Goal: Navigation & Orientation: Understand site structure

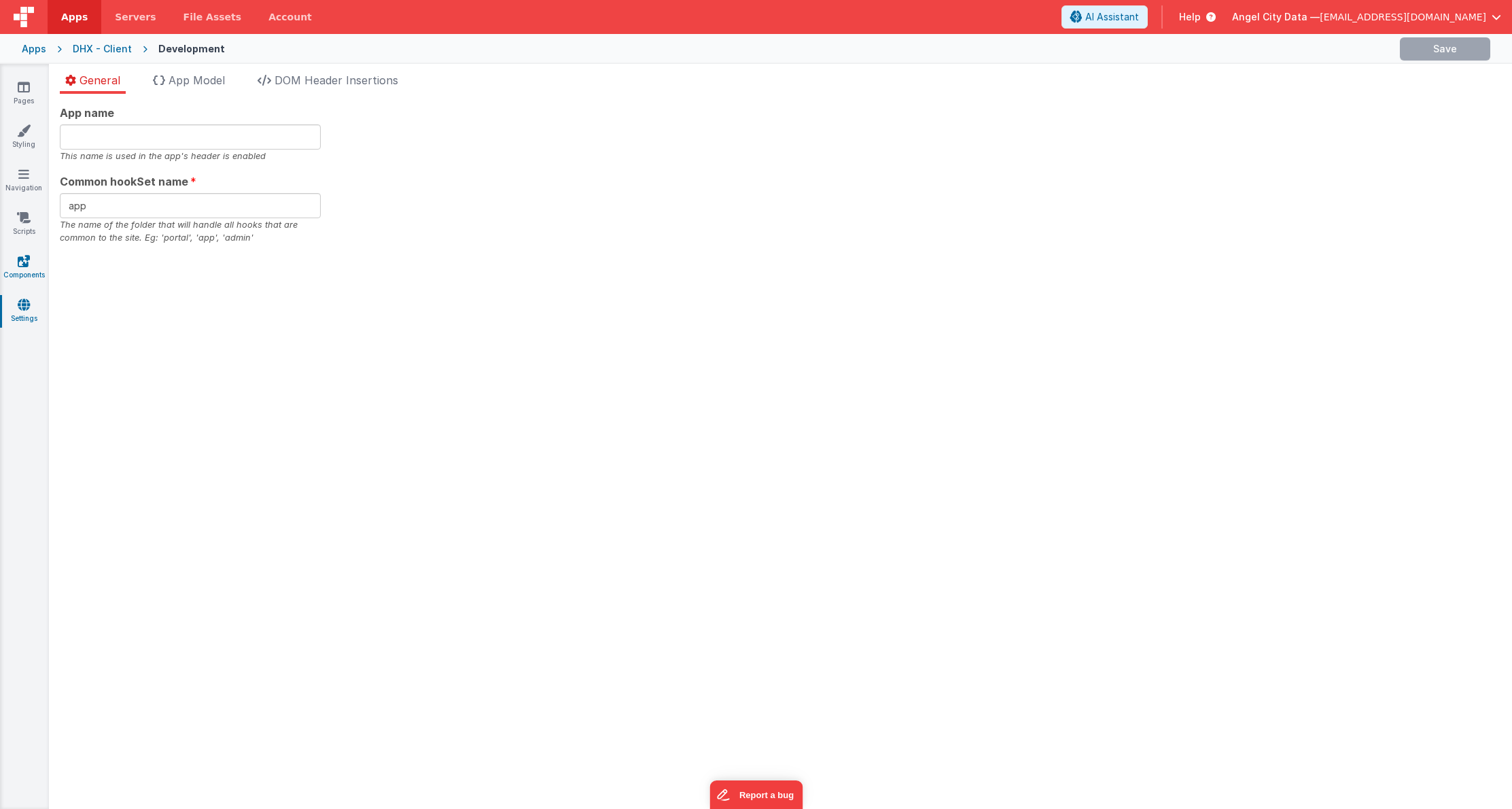
click at [30, 270] on link "Components" at bounding box center [23, 268] width 49 height 27
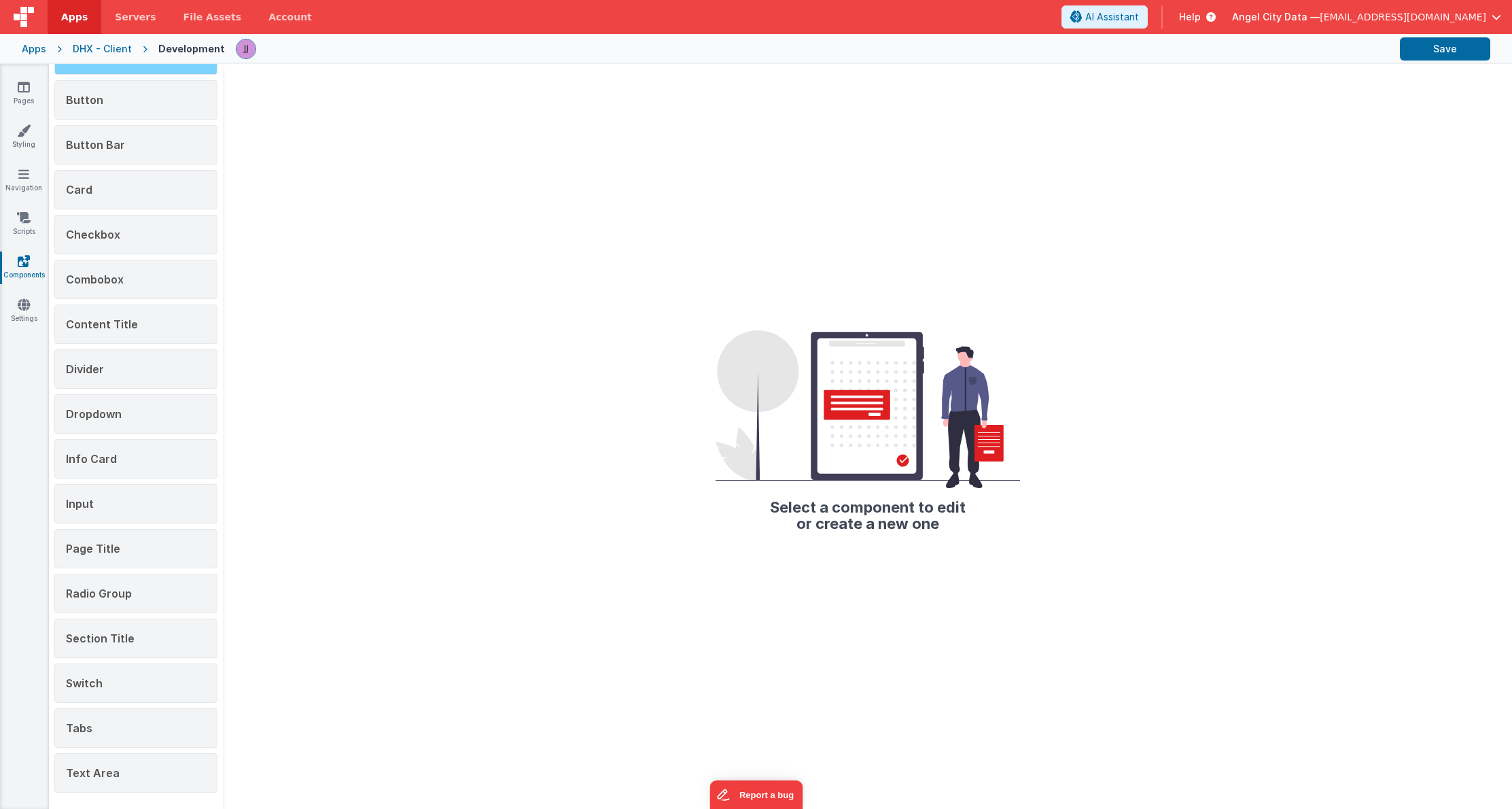
scroll to position [197, 0]
click at [118, 540] on div "Page Title" at bounding box center [135, 548] width 163 height 39
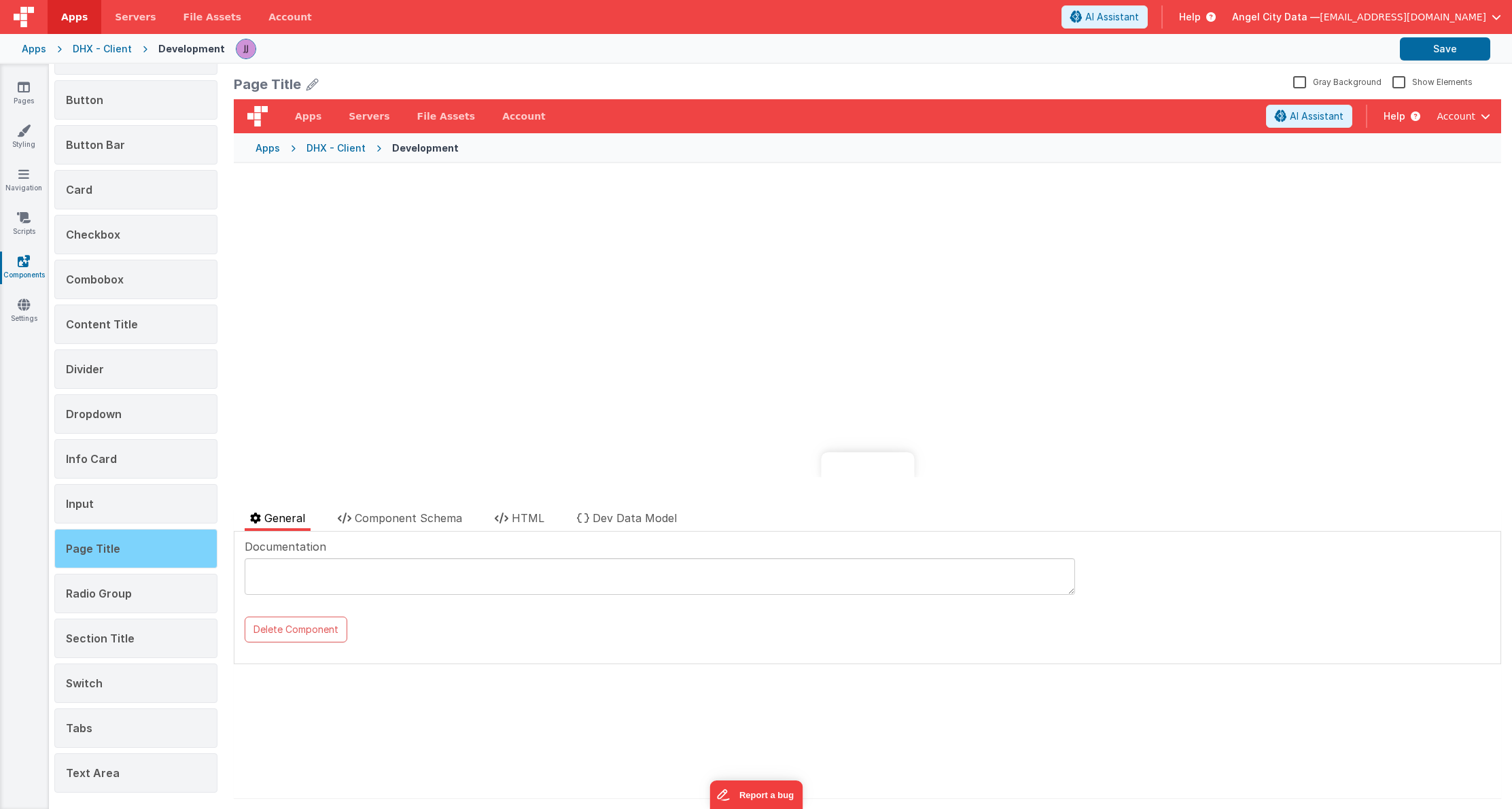
scroll to position [0, 0]
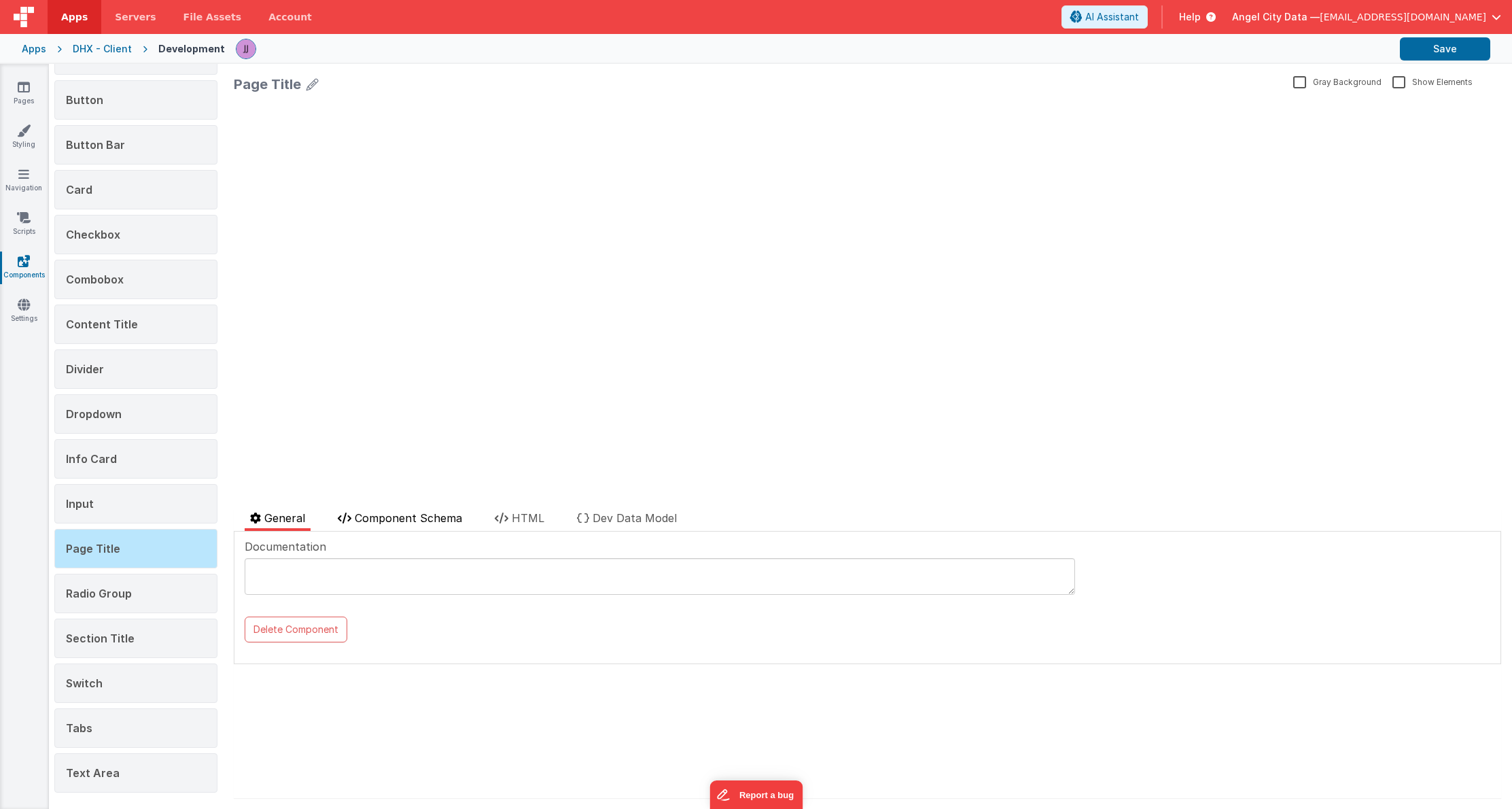
click at [386, 520] on span "Component Schema" at bounding box center [408, 518] width 108 height 14
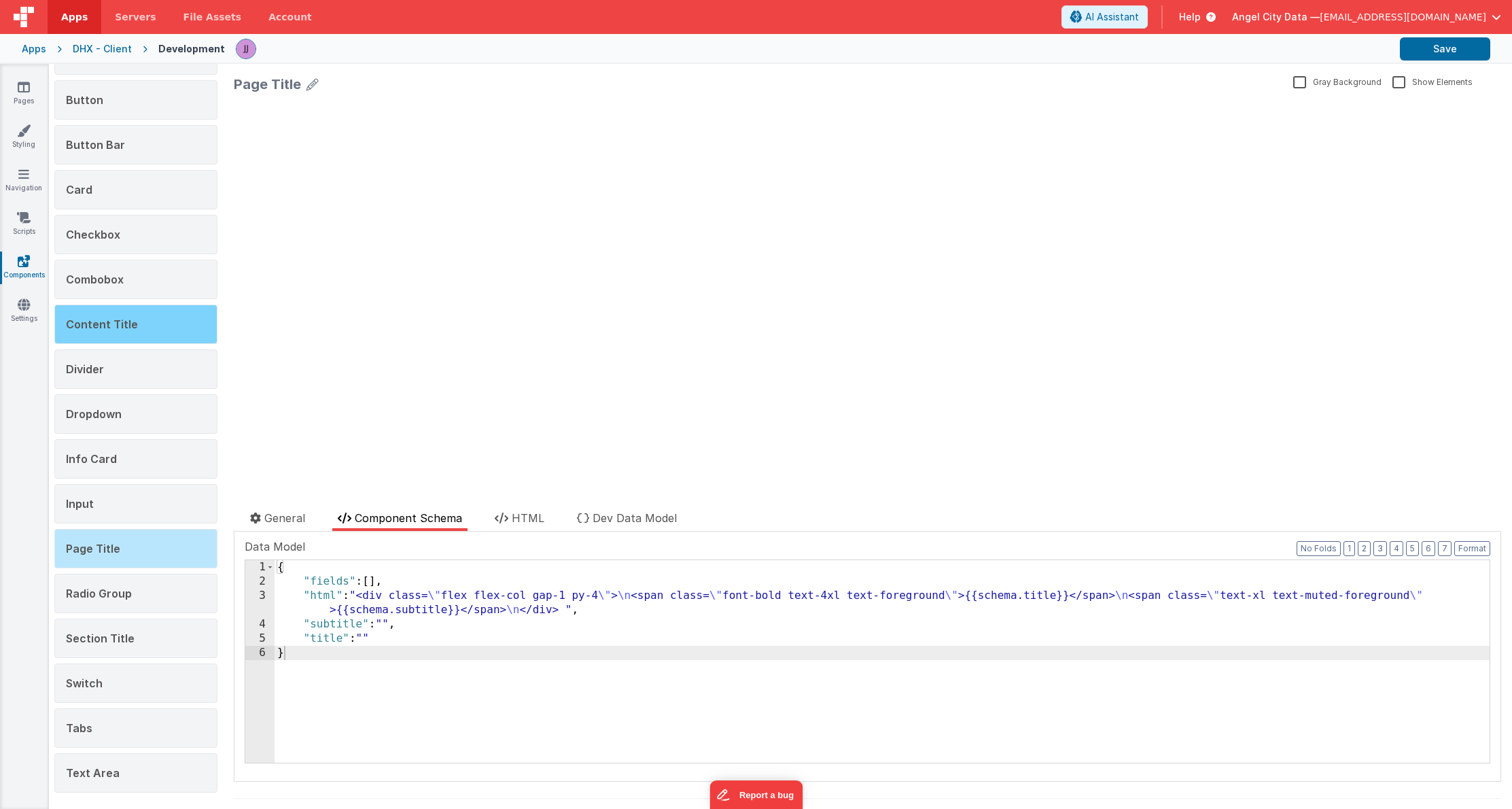
click at [130, 340] on div "Content Title" at bounding box center [135, 324] width 163 height 39
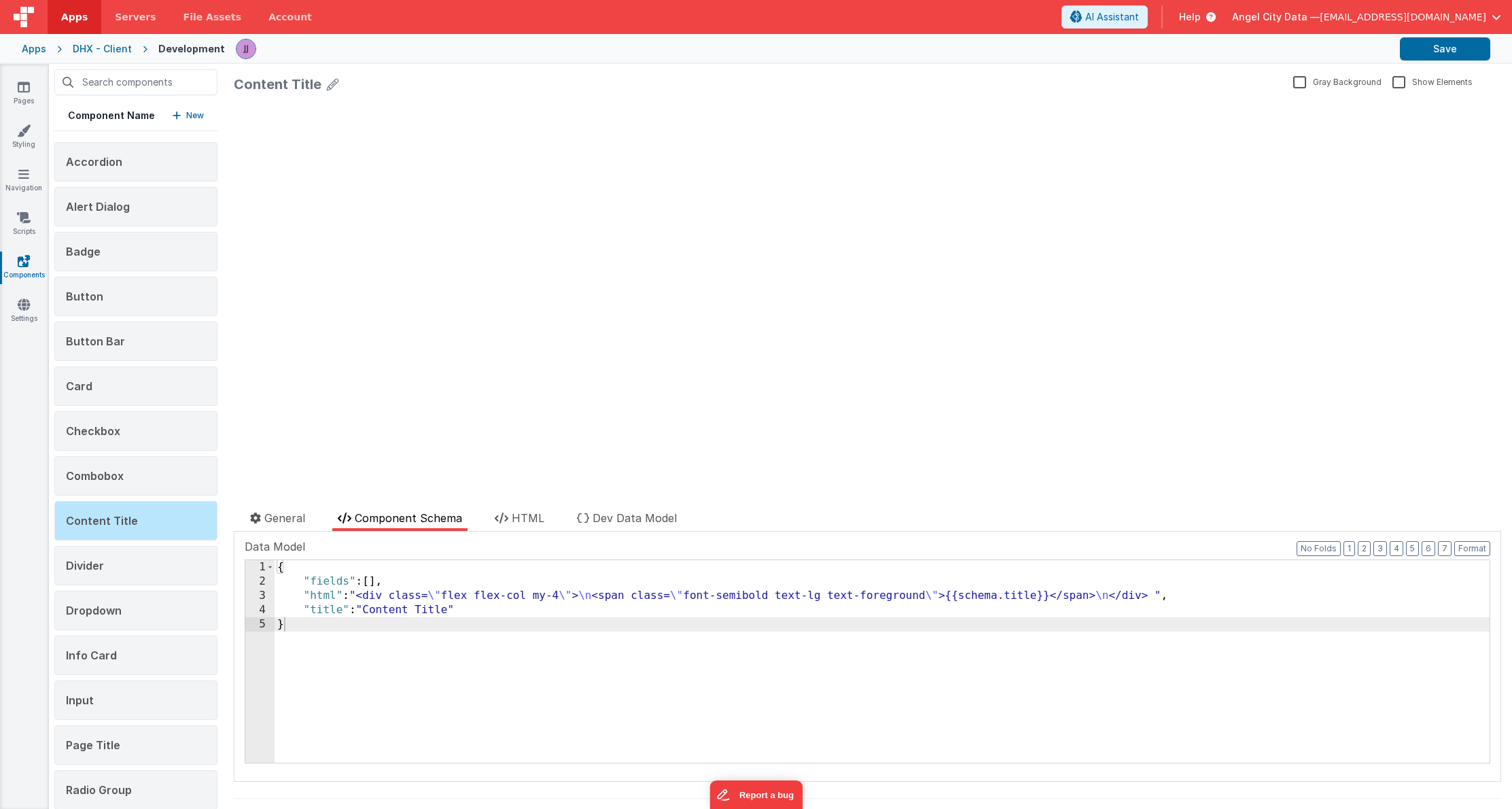
click at [21, 265] on icon at bounding box center [23, 261] width 12 height 14
click at [151, 179] on div "Accordion" at bounding box center [135, 161] width 163 height 39
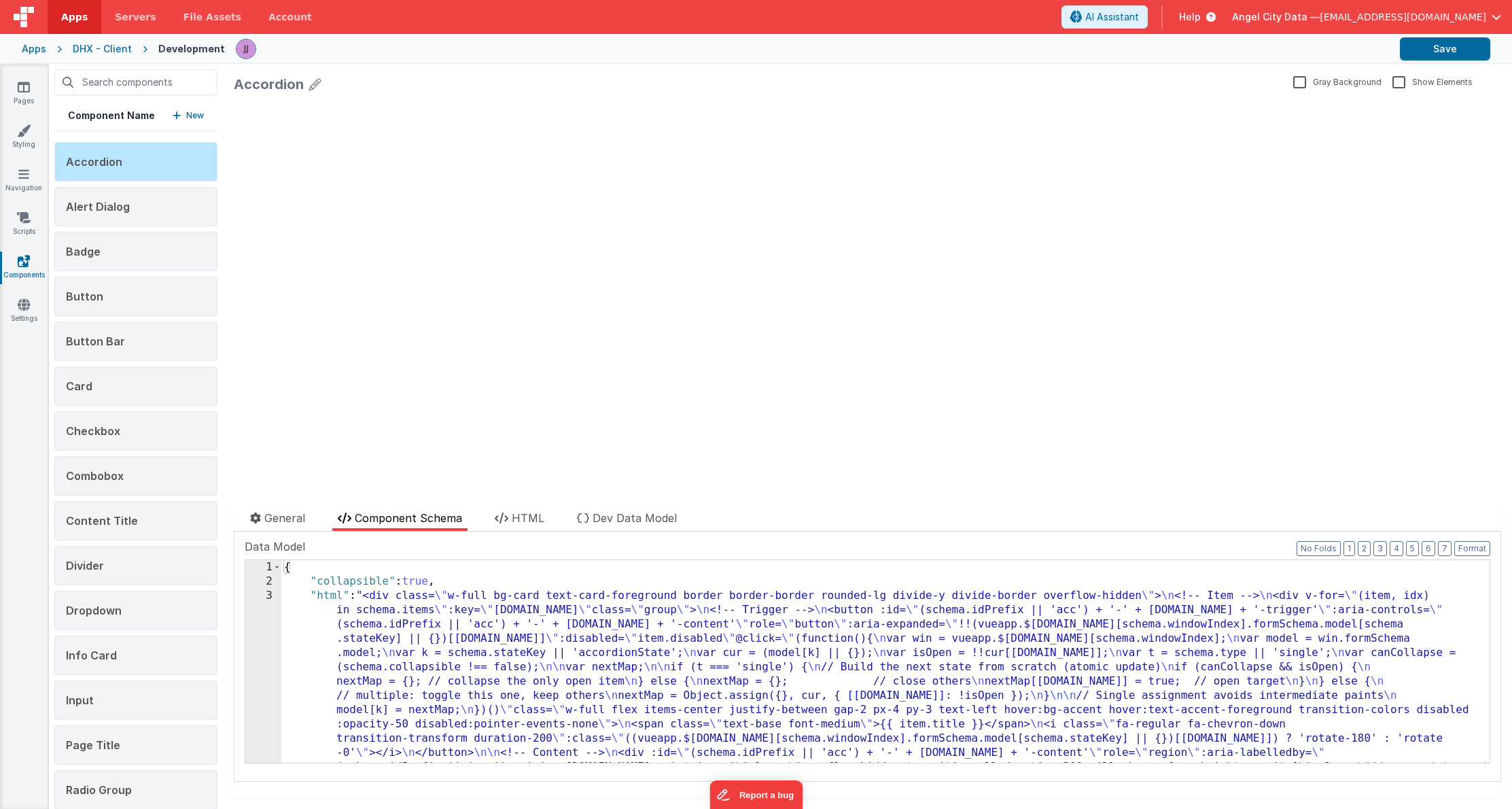
click at [435, 402] on div "update page model (See schema to hide after dev) { "component": { "comp": { "fi…" at bounding box center [868, 289] width 1267 height 378
click at [503, 625] on div "{ "collapsible" : true , "html" : "<div class= \" w-full bg-card text-card-fore…" at bounding box center [885, 776] width 1208 height 431
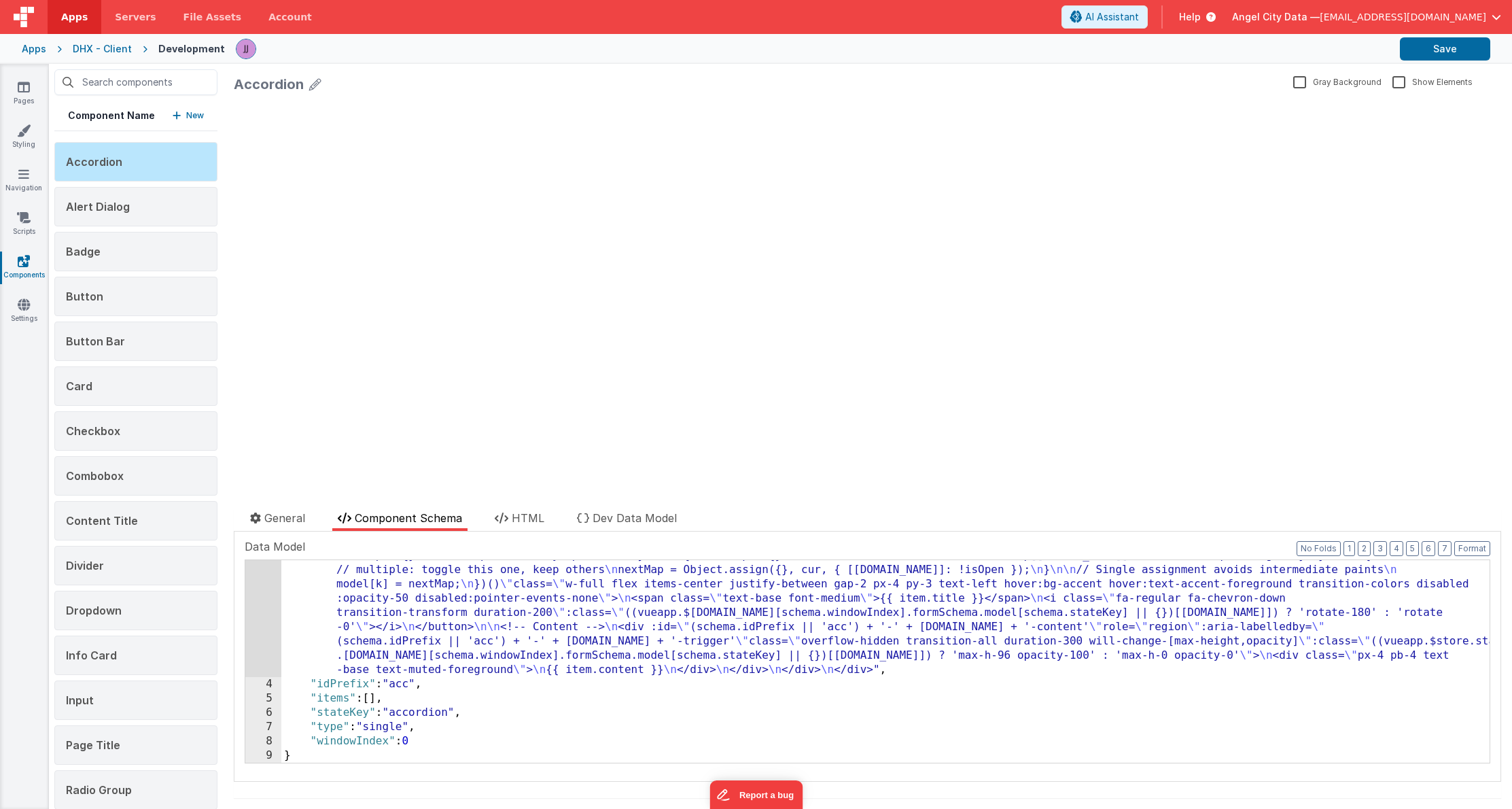
scroll to position [126, 0]
click at [296, 518] on span "General" at bounding box center [284, 518] width 41 height 14
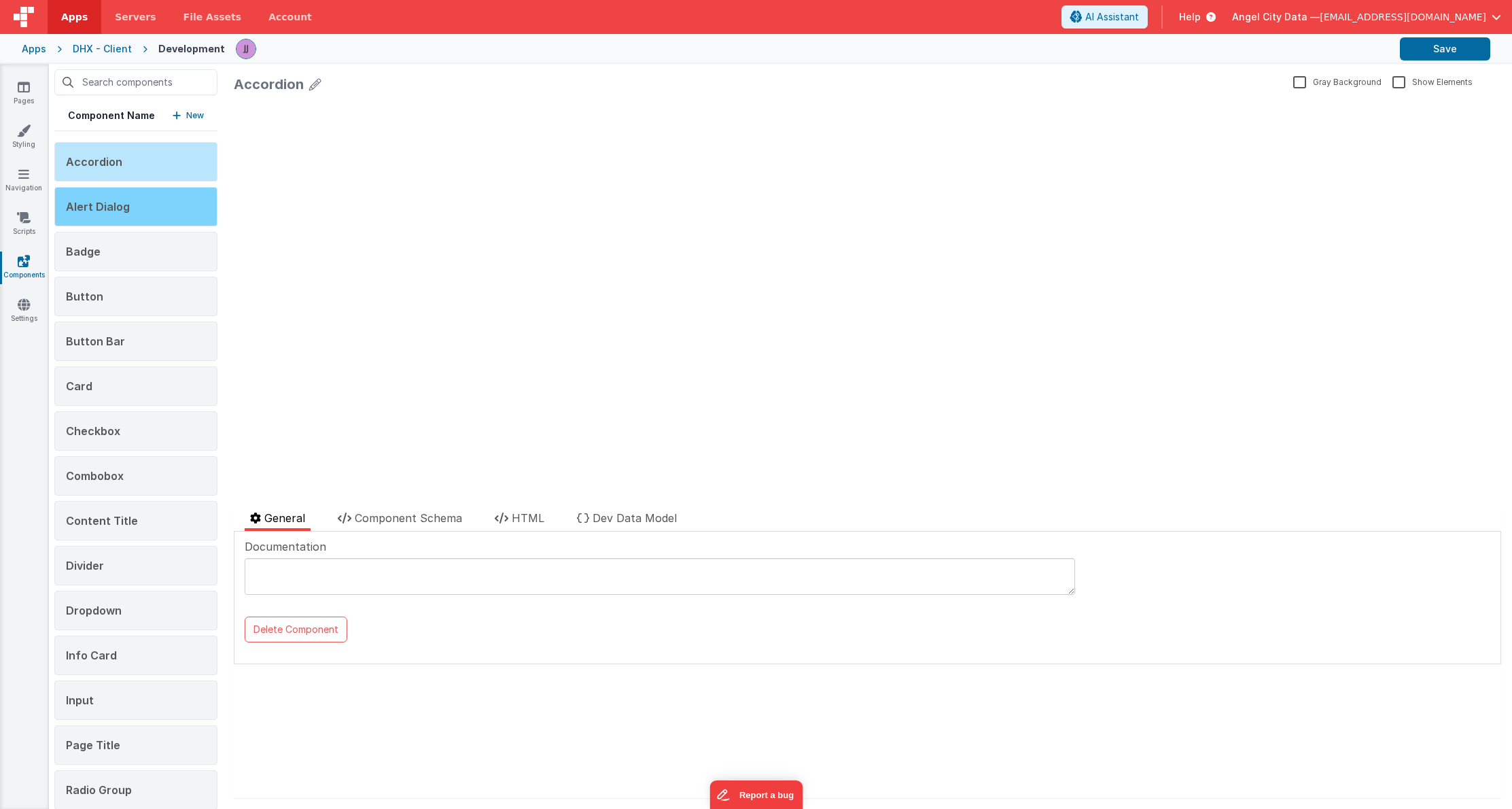
click at [155, 202] on div "Alert Dialog" at bounding box center [135, 206] width 163 height 39
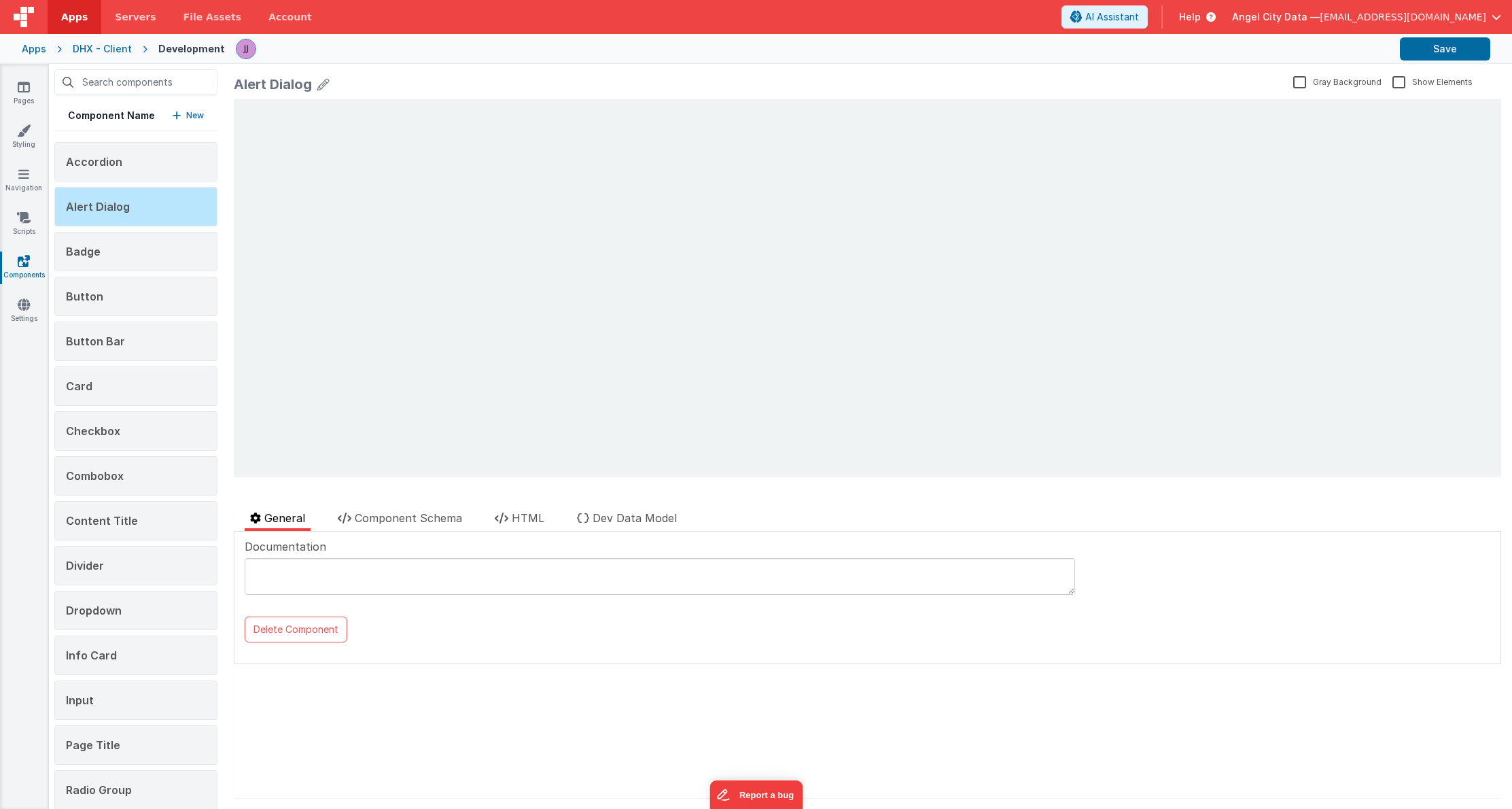
scroll to position [0, 0]
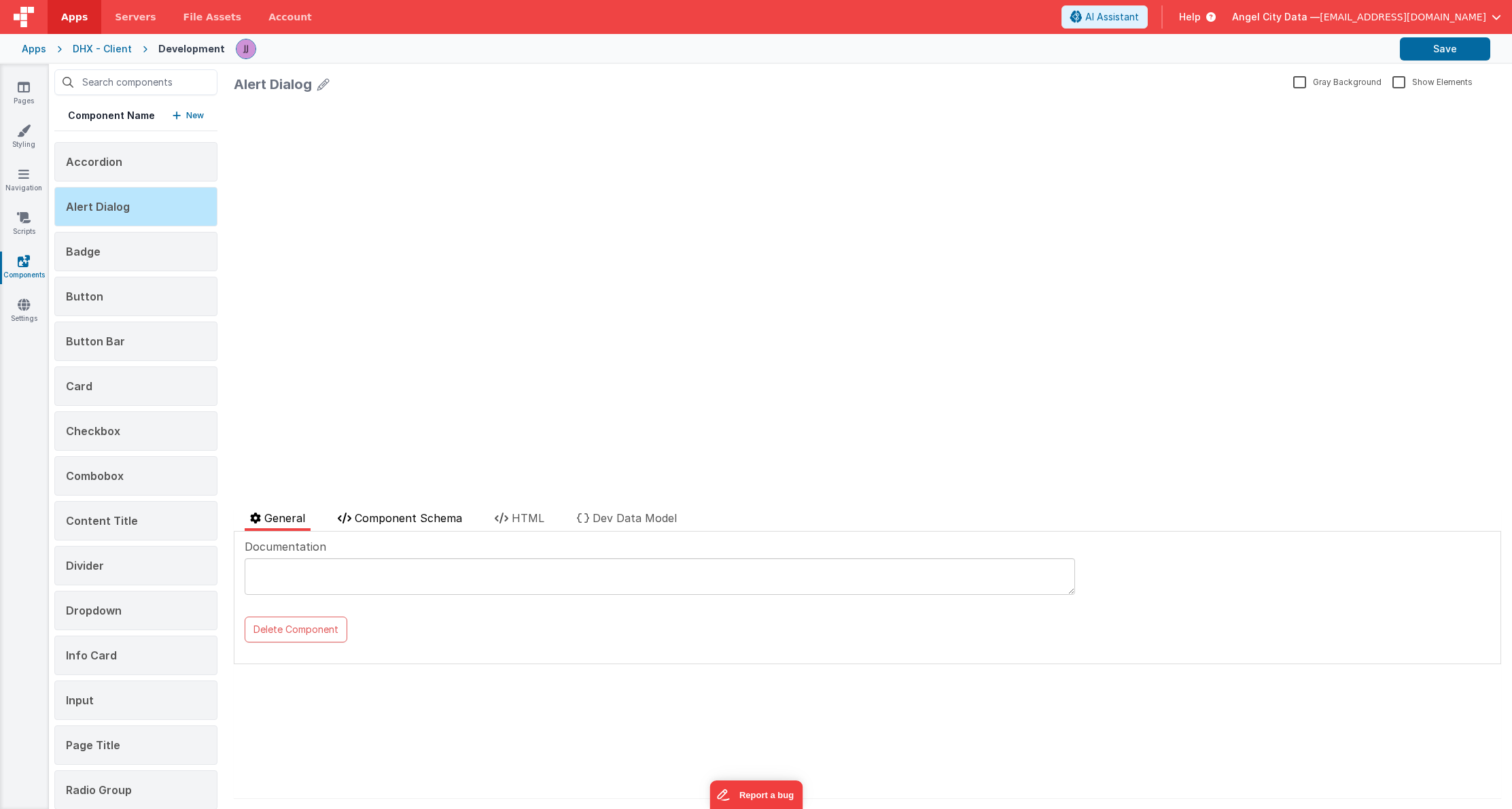
click at [411, 512] on span "Component Schema" at bounding box center [408, 518] width 108 height 14
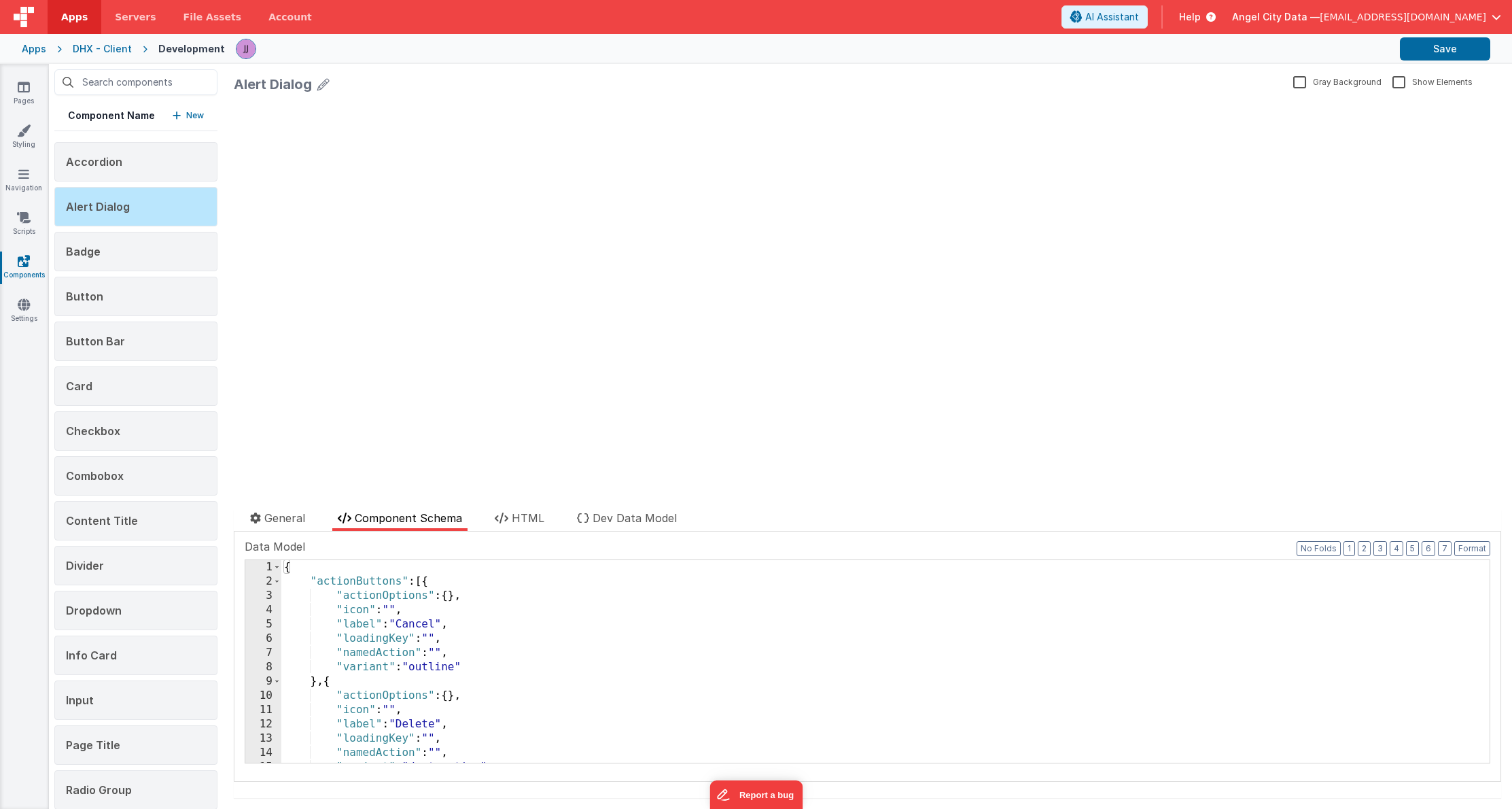
click at [593, 650] on div "{ "actionButtons" : [{ "actionOptions" : { } , "icon" : "" , "label" : "Cancel"…" at bounding box center [885, 676] width 1208 height 231
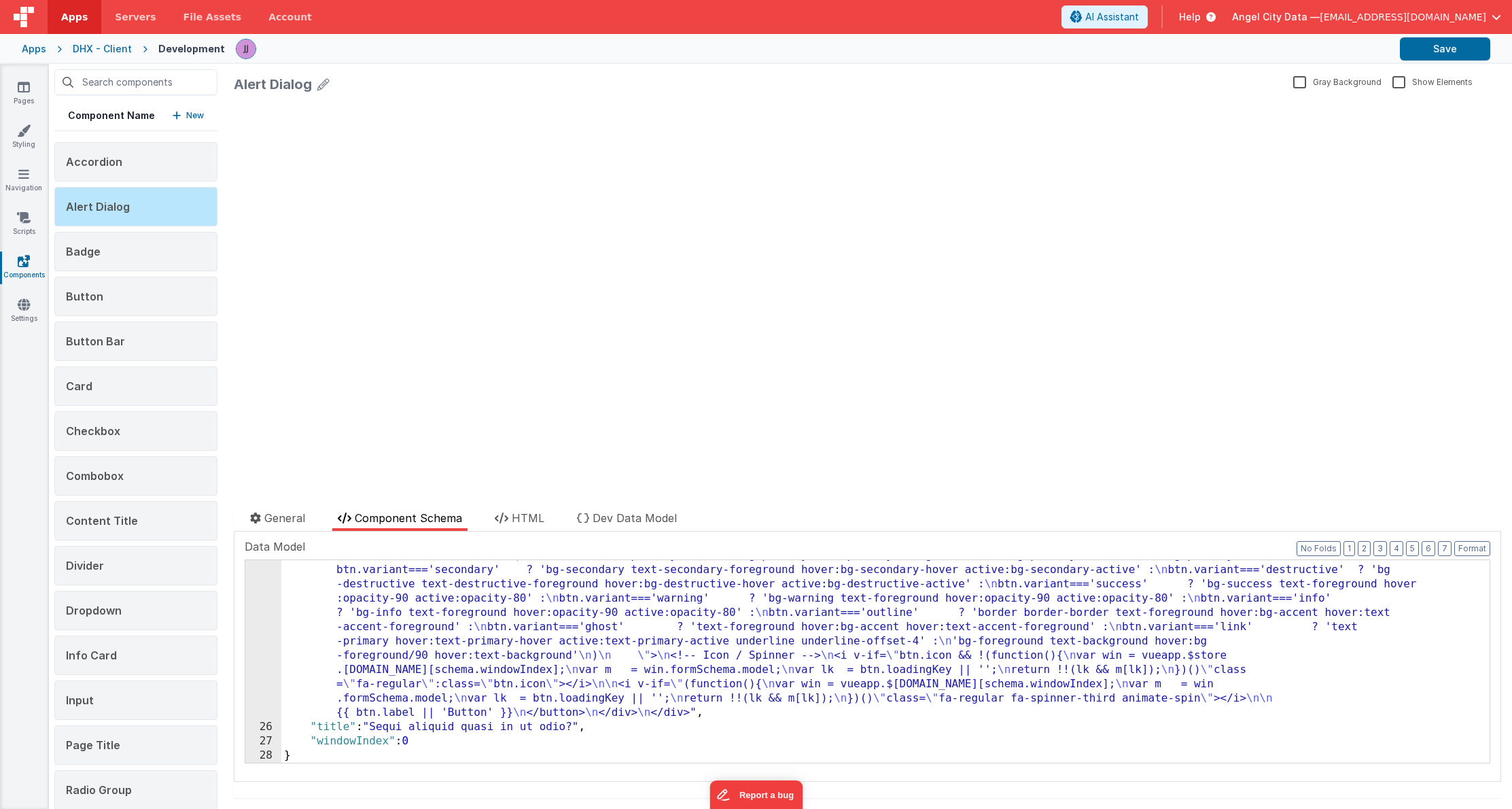
scroll to position [269, 0]
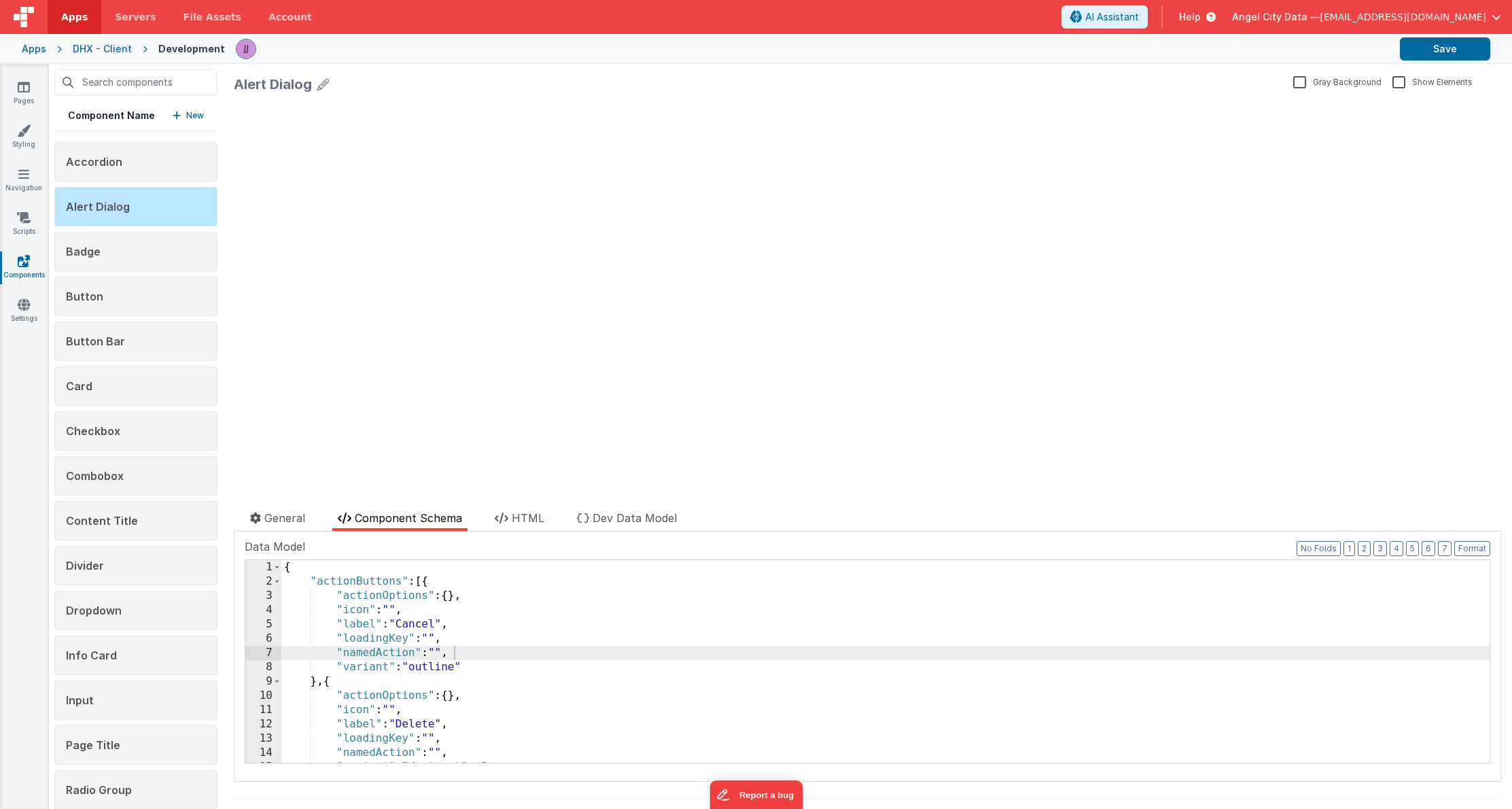
click at [425, 409] on div "update page model (See schema to hide after dev) { "component": { "comp": { "fi…" at bounding box center [868, 289] width 1267 height 378
click at [29, 95] on link "Pages" at bounding box center [23, 94] width 49 height 27
